Goal: Task Accomplishment & Management: Manage account settings

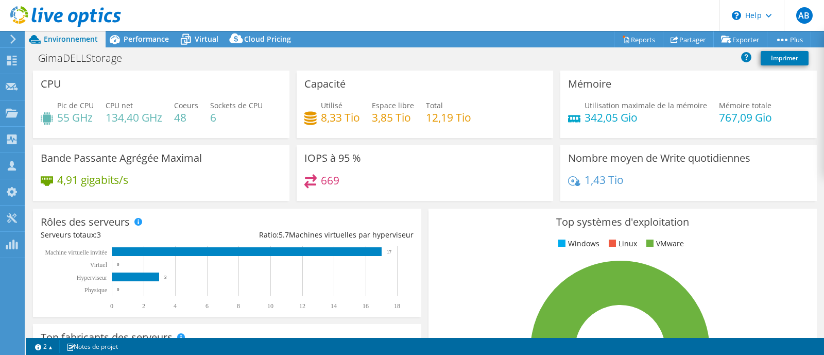
select select "[GEOGRAPHIC_DATA]"
select select "USD"
